Goal: Find specific page/section: Find specific page/section

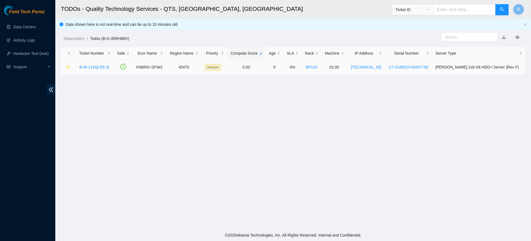
click at [108, 68] on icon "button" at bounding box center [107, 67] width 4 height 4
